Goal: Entertainment & Leisure: Browse casually

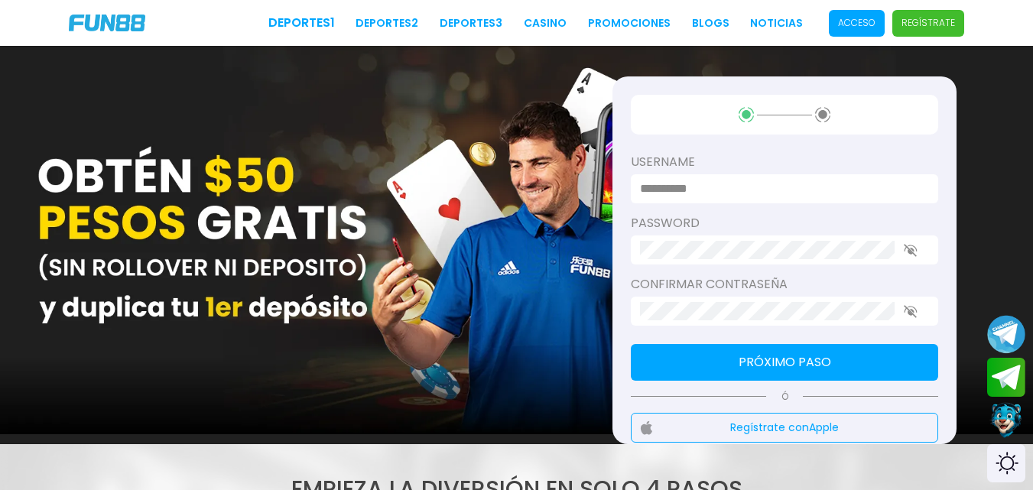
click at [729, 185] on input at bounding box center [780, 189] width 280 height 18
type input "********"
click at [920, 18] on p "Regístrate" at bounding box center [929, 23] width 54 height 14
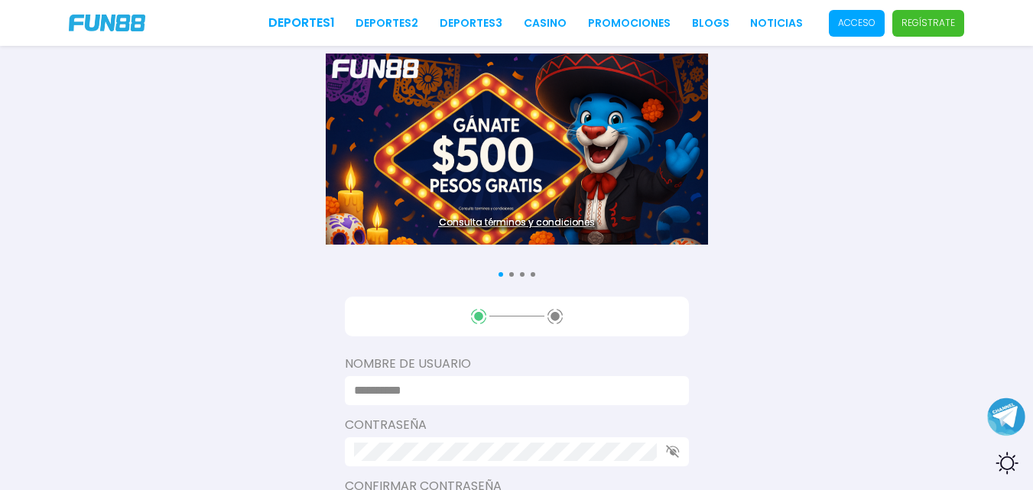
click at [849, 26] on p "Acceso" at bounding box center [856, 23] width 37 height 14
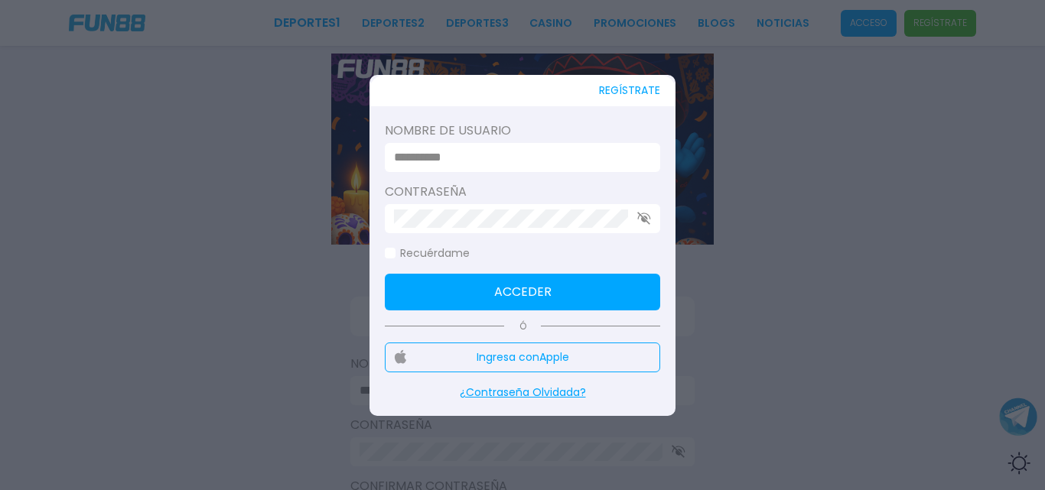
click at [541, 150] on input at bounding box center [518, 157] width 248 height 18
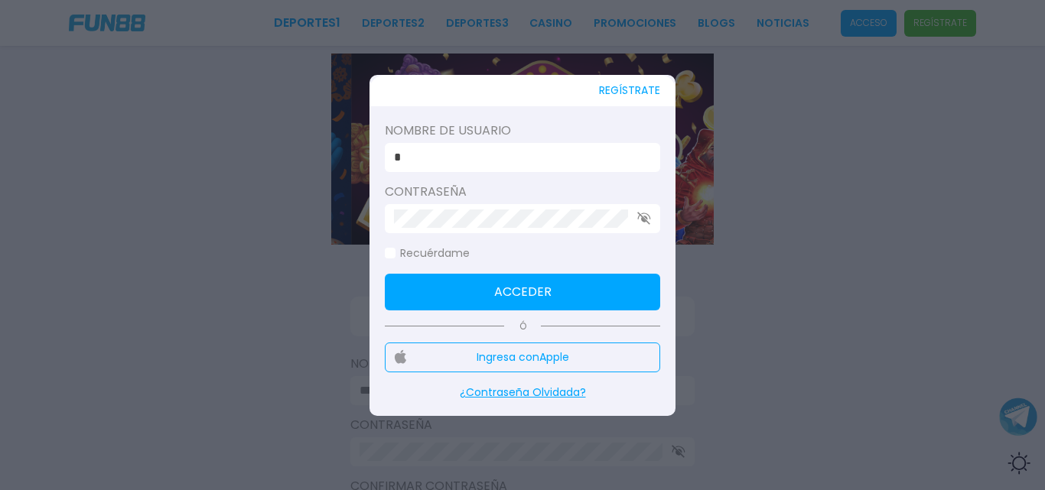
type input "*"
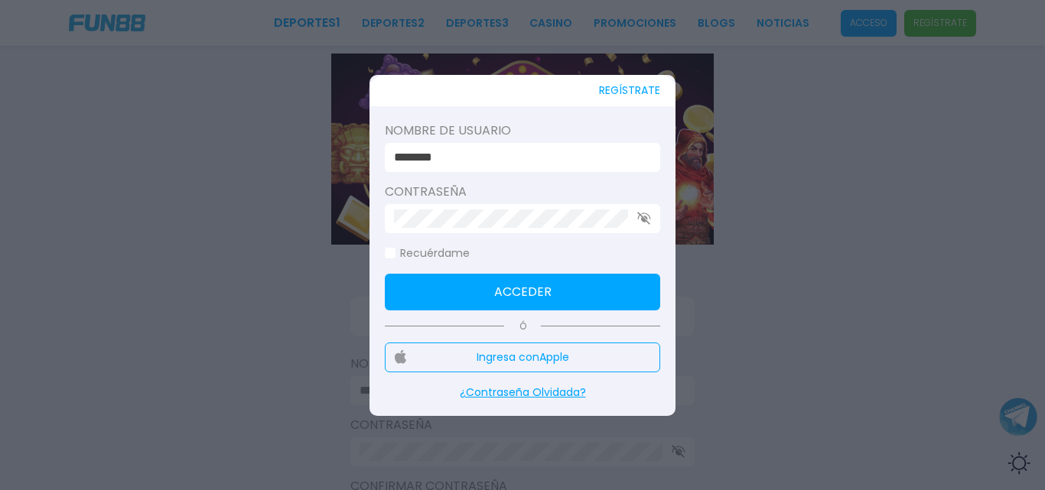
type input "********"
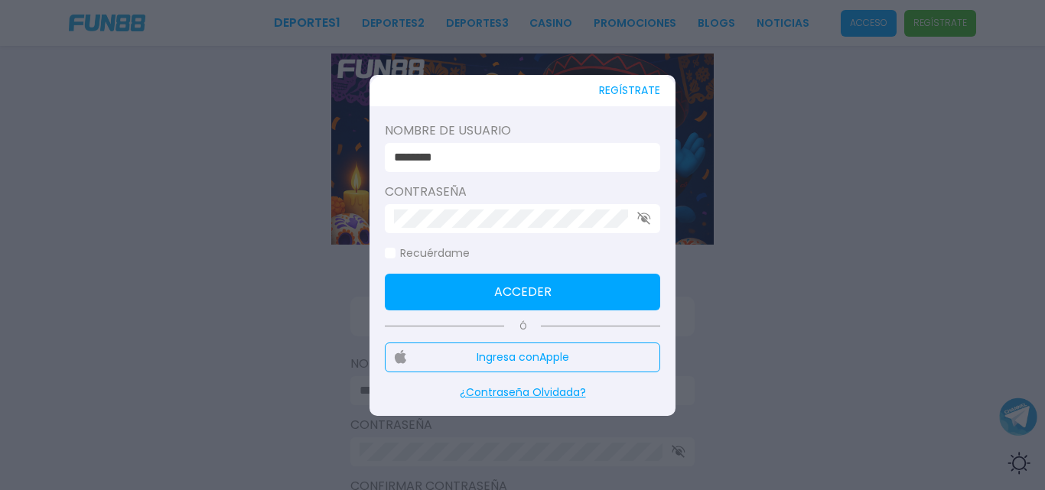
click at [394, 255] on span at bounding box center [390, 253] width 11 height 11
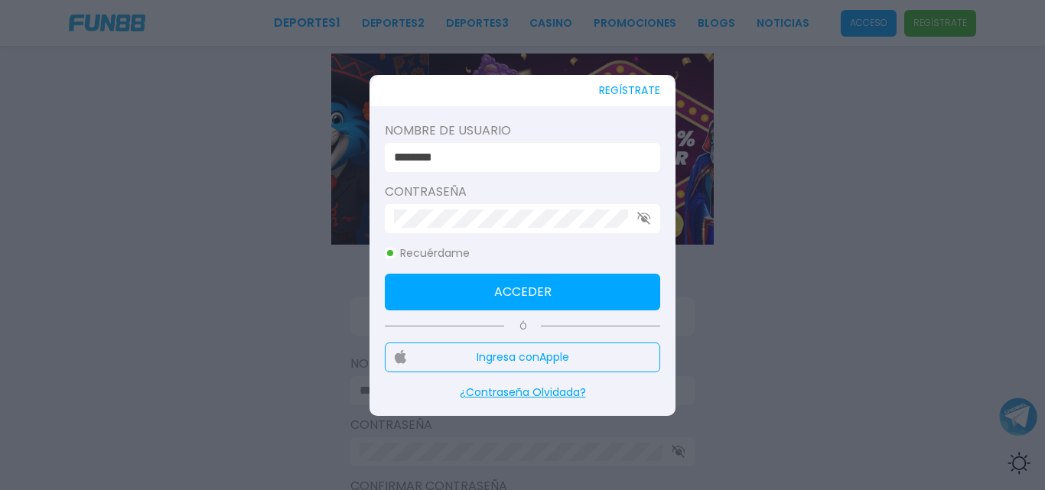
click at [460, 289] on button "Acceder" at bounding box center [522, 292] width 275 height 37
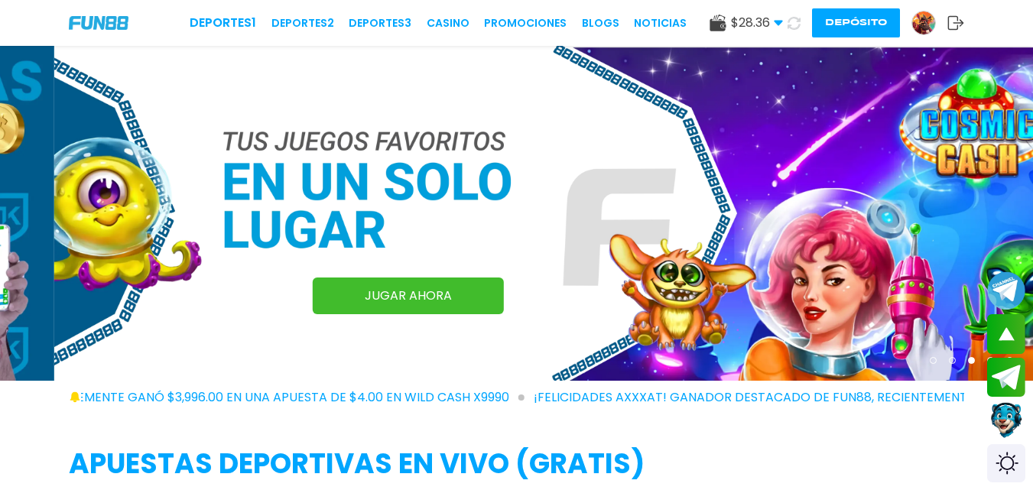
click at [921, 24] on img at bounding box center [923, 22] width 23 height 23
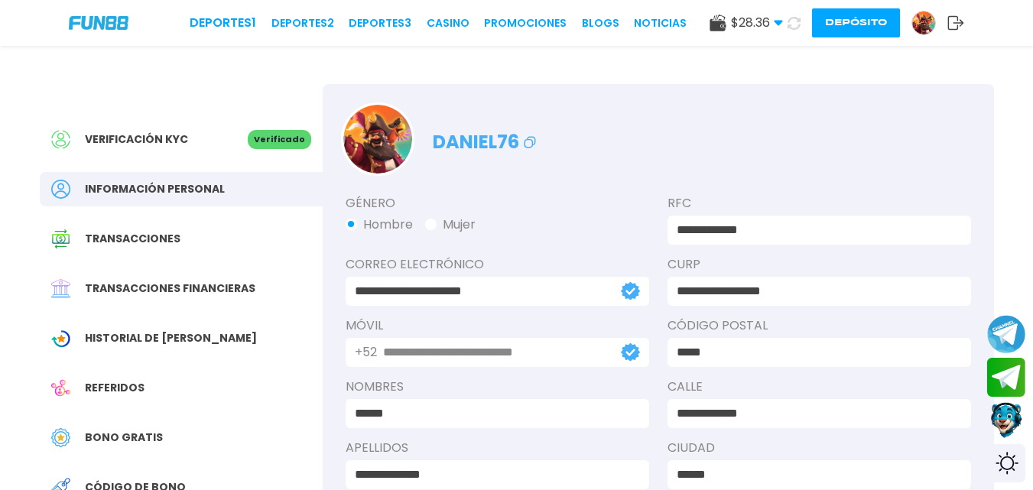
click at [112, 17] on img at bounding box center [99, 22] width 60 height 13
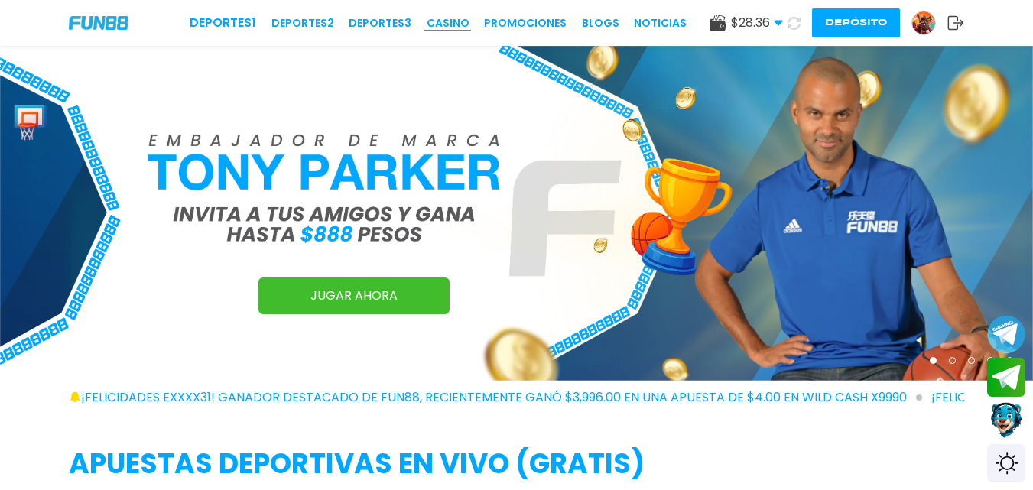
click at [462, 20] on link "CASINO" at bounding box center [448, 23] width 43 height 16
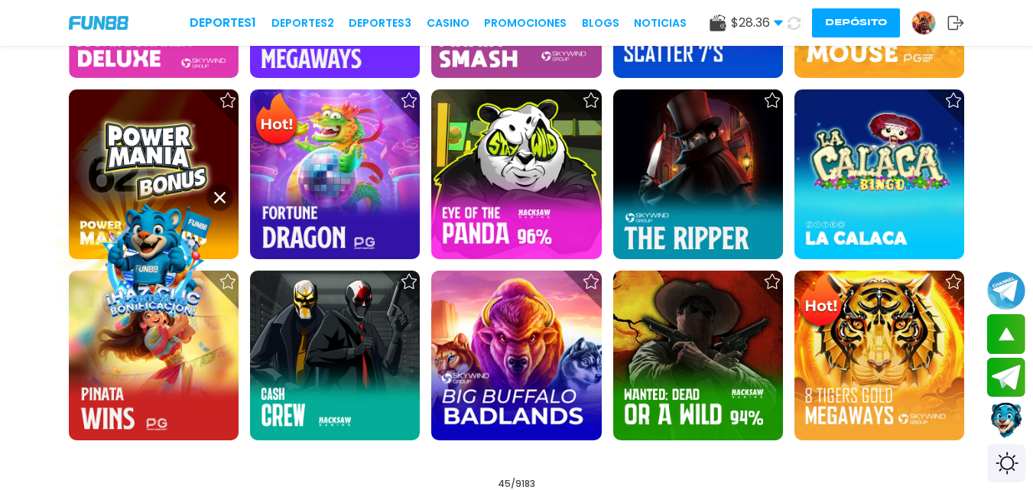
scroll to position [1726, 0]
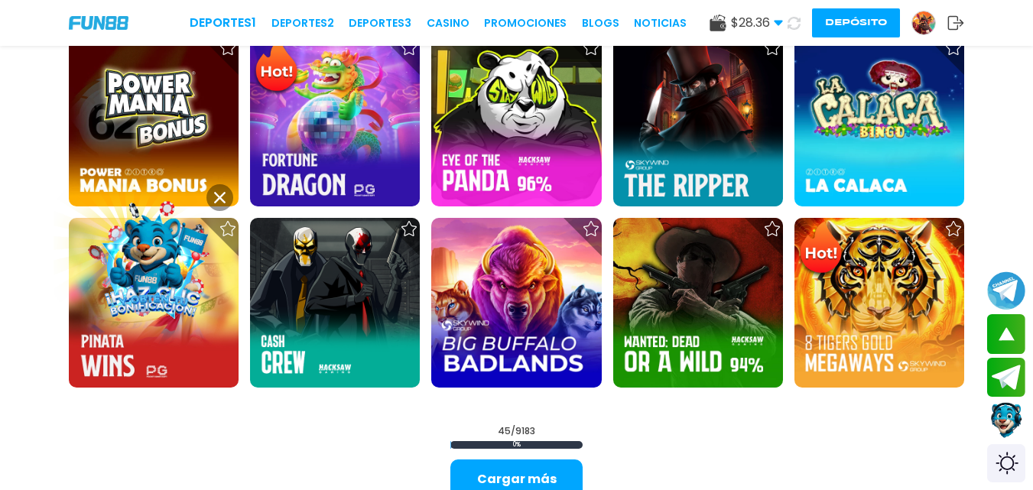
click at [217, 197] on icon at bounding box center [219, 197] width 11 height 11
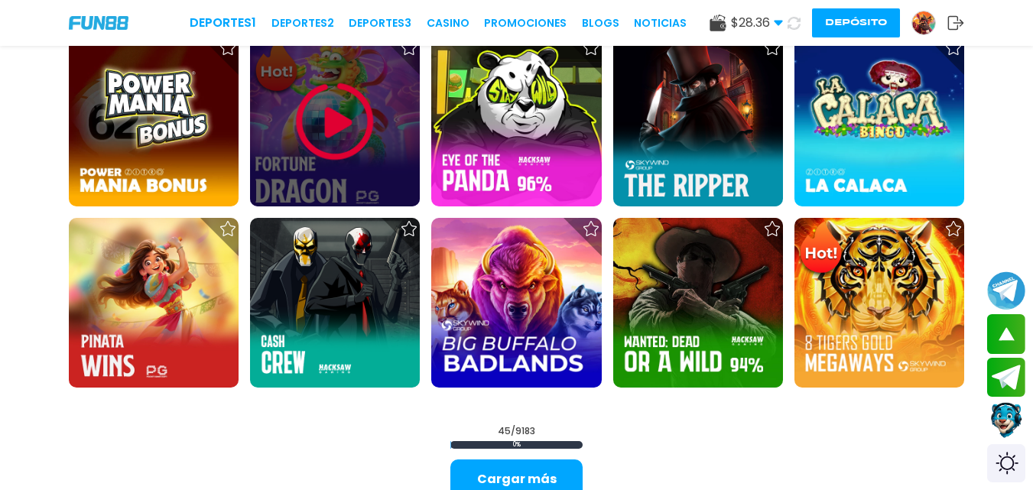
click at [315, 156] on img at bounding box center [335, 122] width 92 height 92
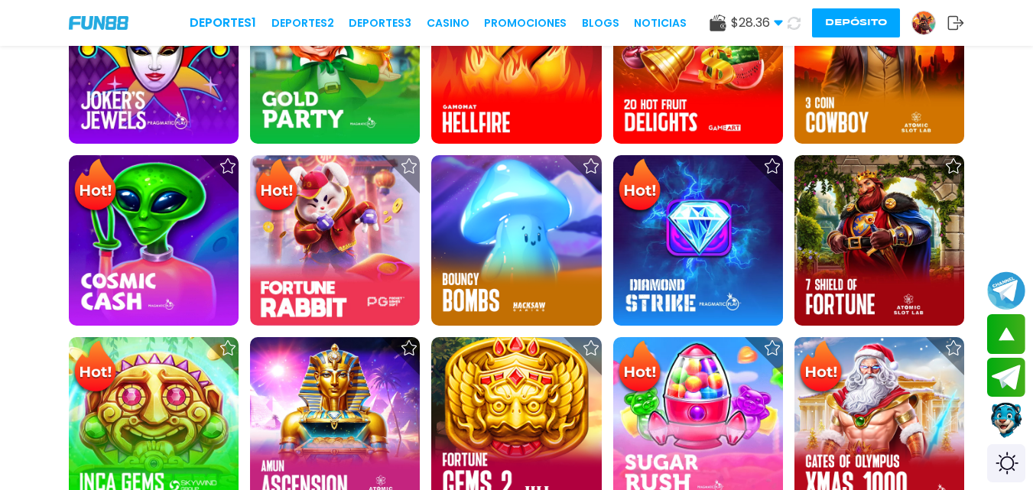
scroll to position [533, 0]
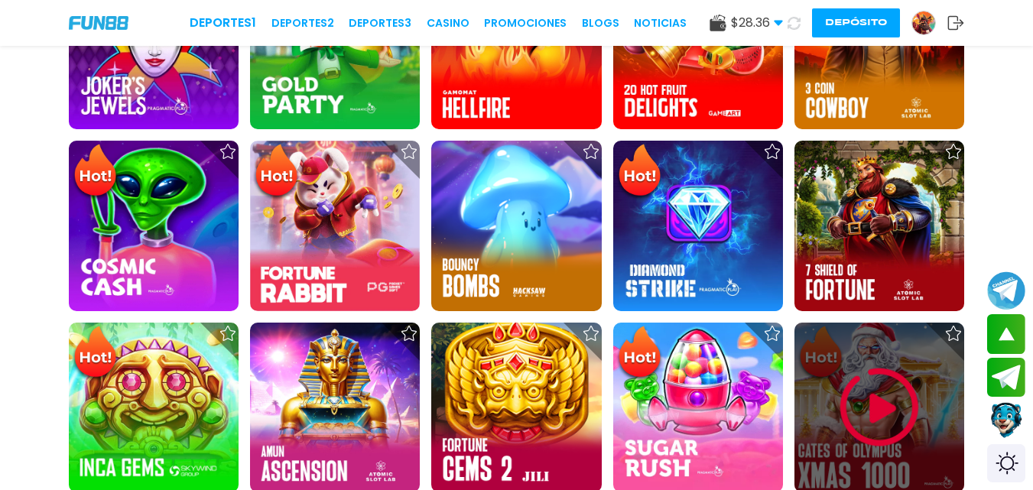
click at [893, 347] on div at bounding box center [880, 408] width 170 height 170
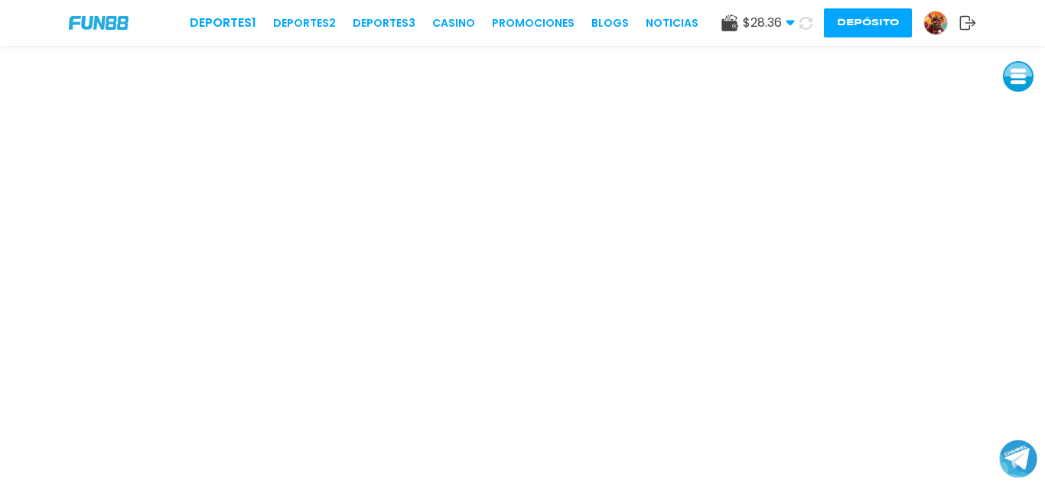
click at [459, 20] on link "CASINO" at bounding box center [453, 23] width 43 height 16
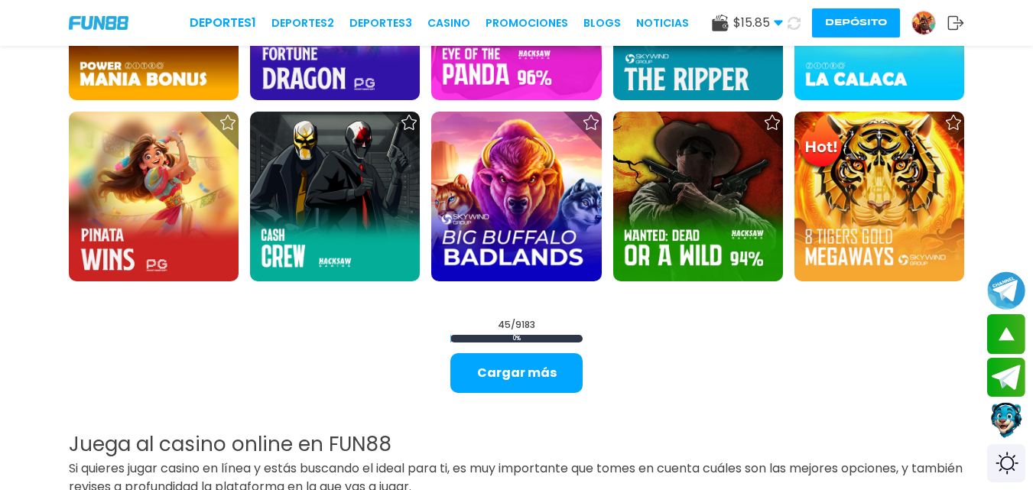
scroll to position [1840, 0]
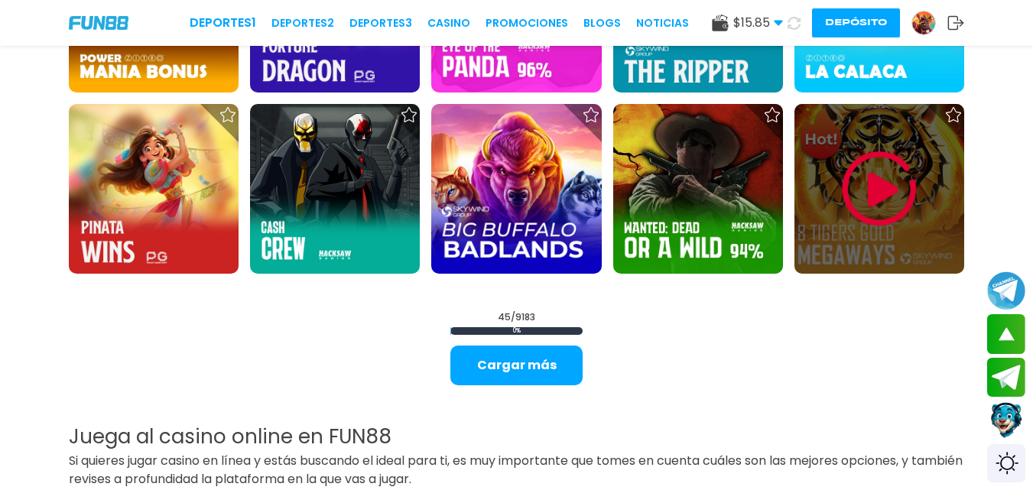
click at [887, 154] on img at bounding box center [880, 189] width 92 height 92
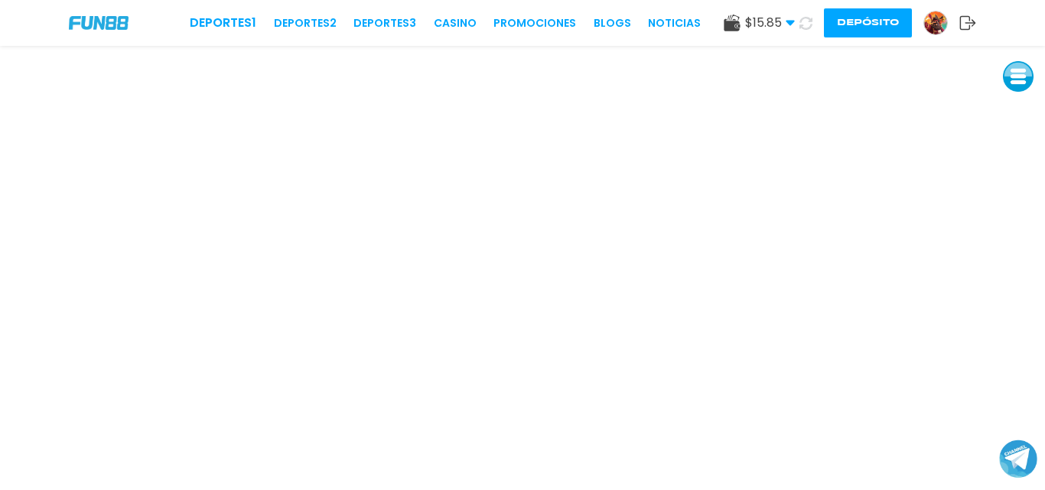
click at [73, 26] on img at bounding box center [99, 22] width 60 height 13
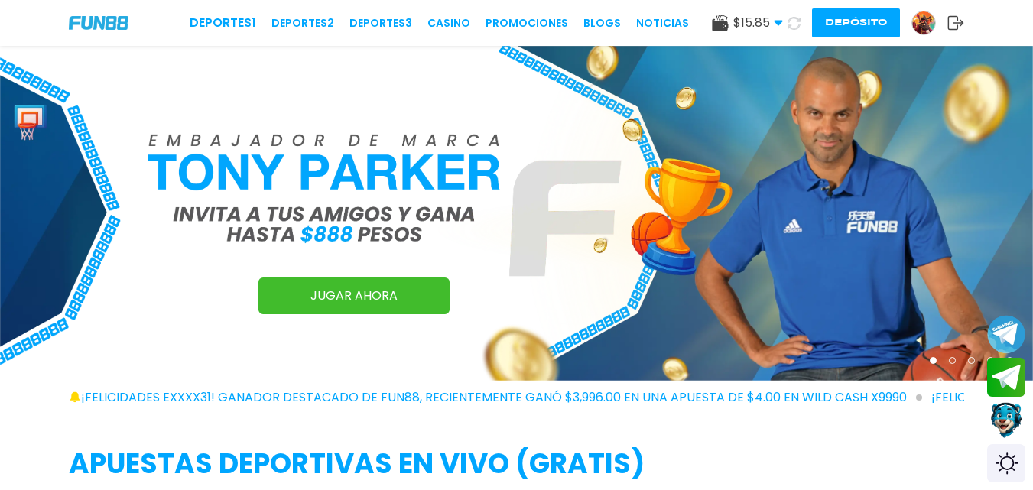
click at [73, 26] on img at bounding box center [99, 22] width 60 height 13
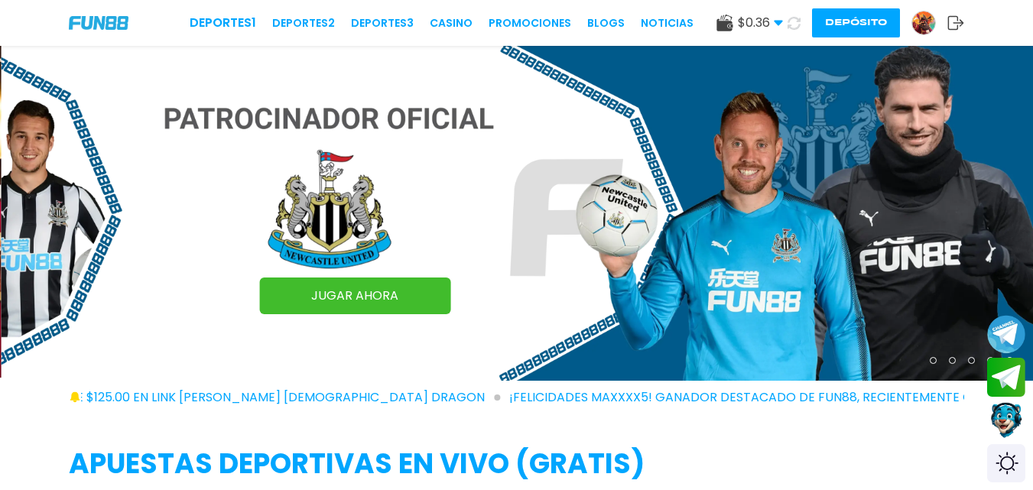
click at [924, 25] on img at bounding box center [923, 22] width 23 height 23
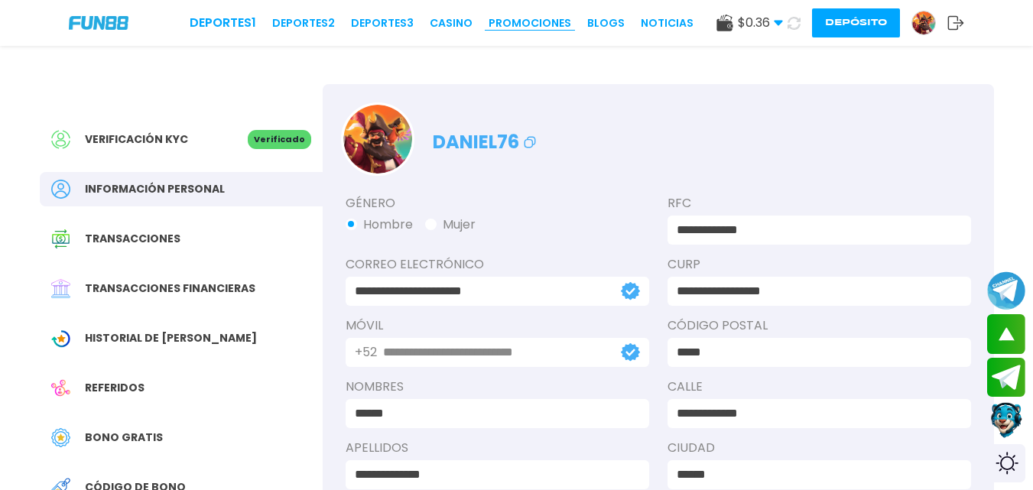
click at [559, 27] on link "Promociones" at bounding box center [530, 23] width 83 height 16
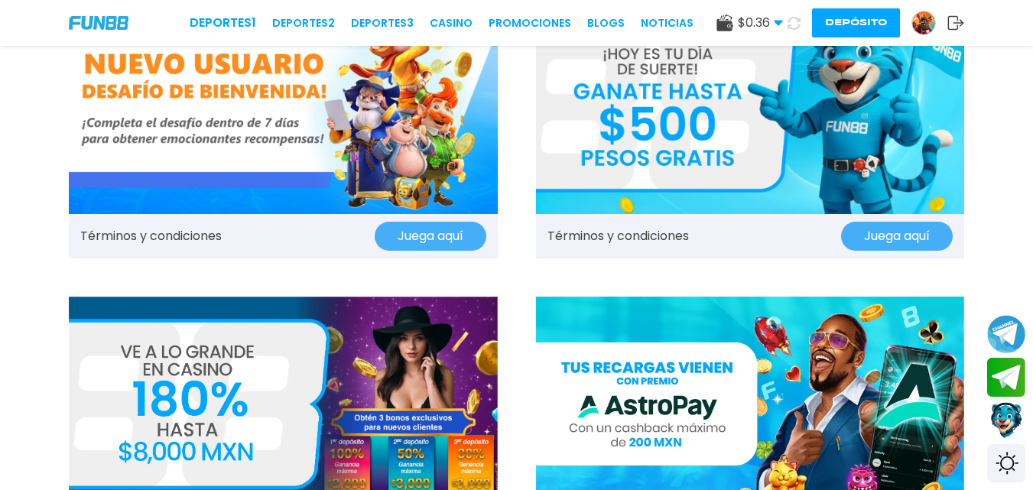
scroll to position [92, 0]
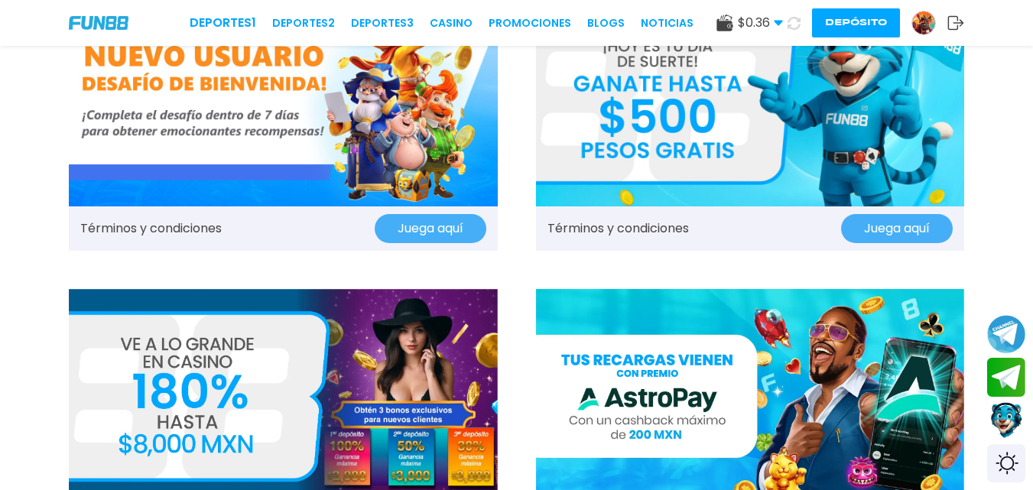
click at [444, 231] on button "Juega aquí" at bounding box center [431, 228] width 112 height 29
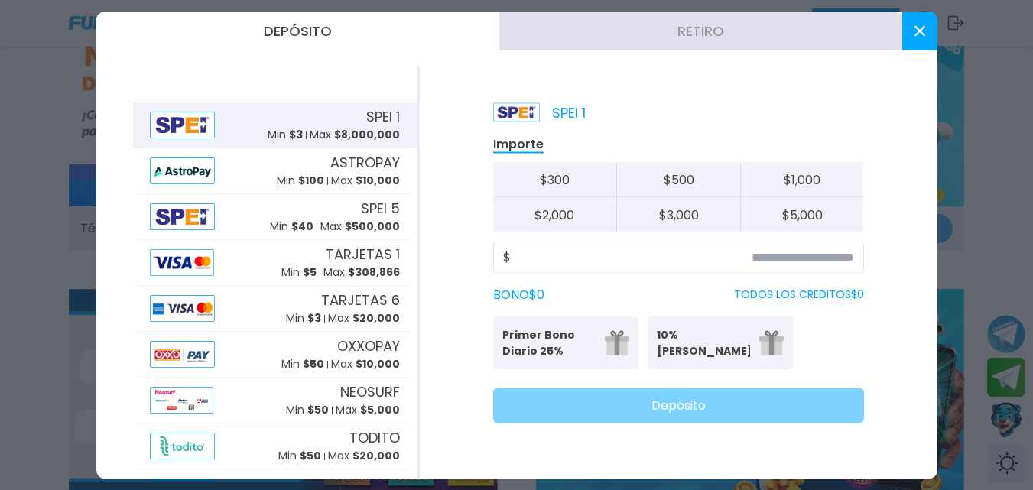
click at [915, 22] on button at bounding box center [919, 30] width 35 height 38
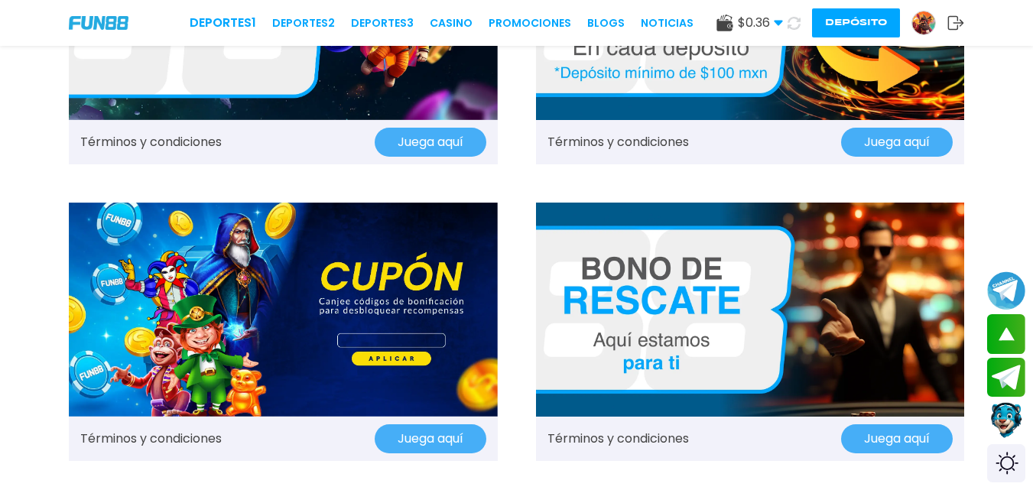
scroll to position [1077, 0]
